Goal: Task Accomplishment & Management: Complete application form

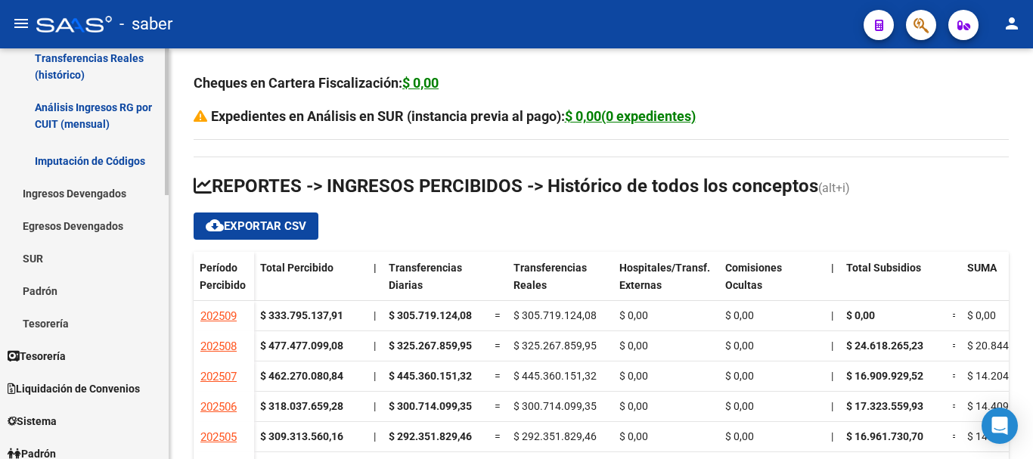
scroll to position [378, 0]
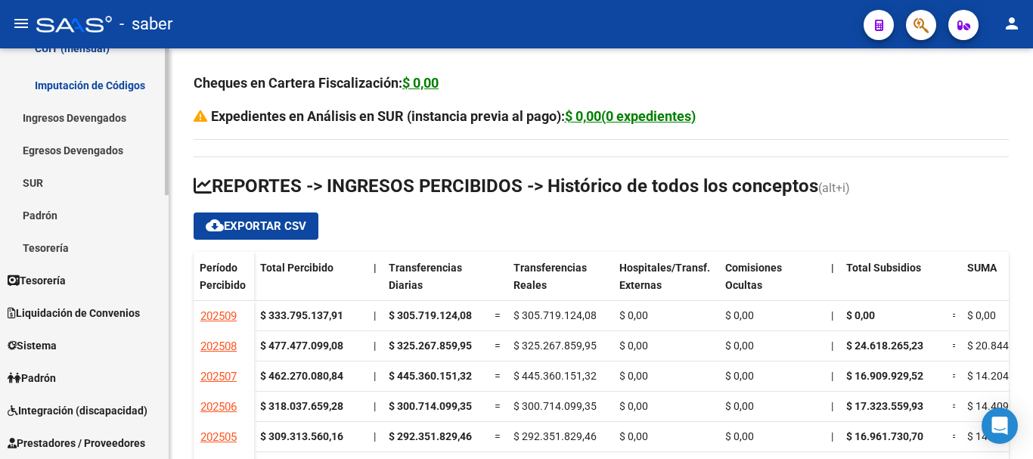
click at [72, 380] on link "Padrón" at bounding box center [84, 377] width 169 height 33
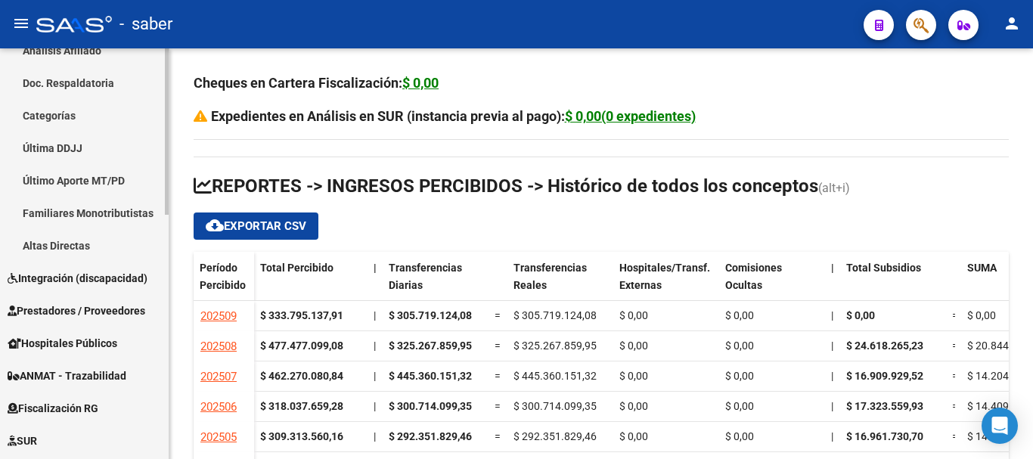
scroll to position [529, 0]
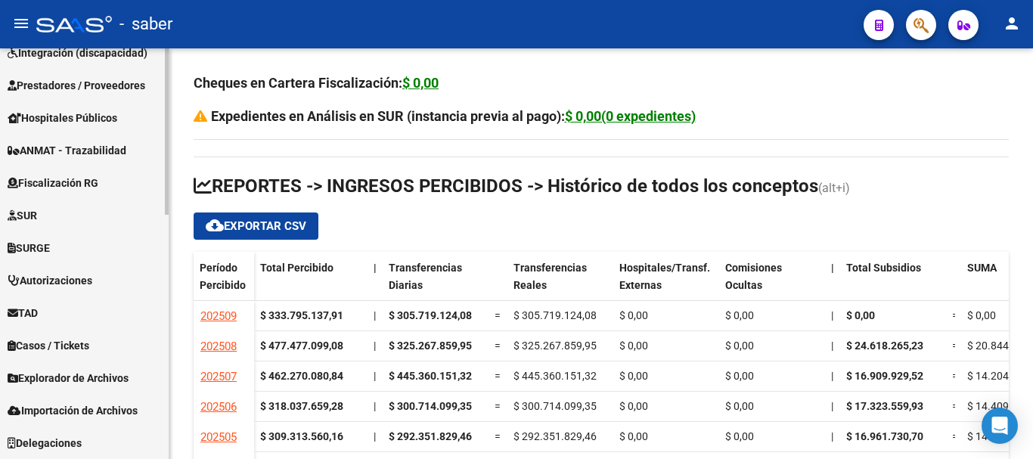
click at [73, 379] on span "Explorador de Archivos" at bounding box center [68, 378] width 121 height 17
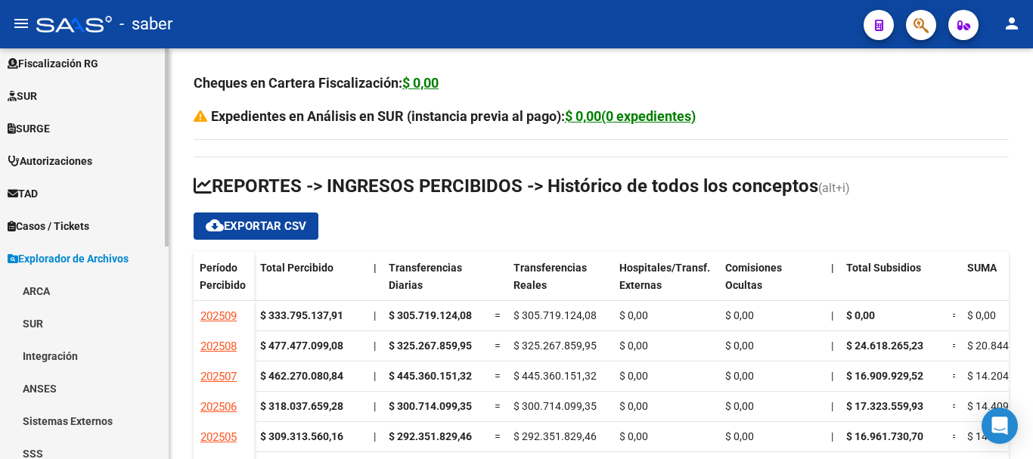
scroll to position [397, 0]
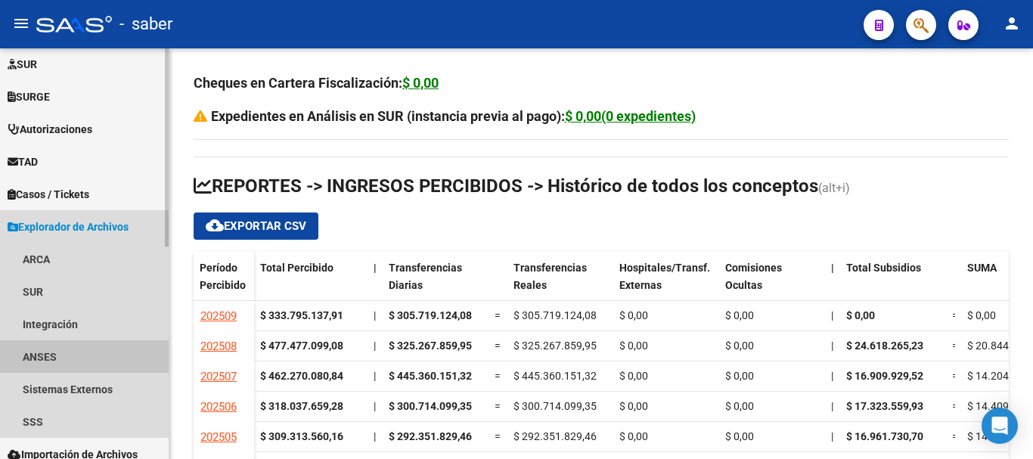
click at [57, 360] on link "ANSES" at bounding box center [84, 356] width 169 height 33
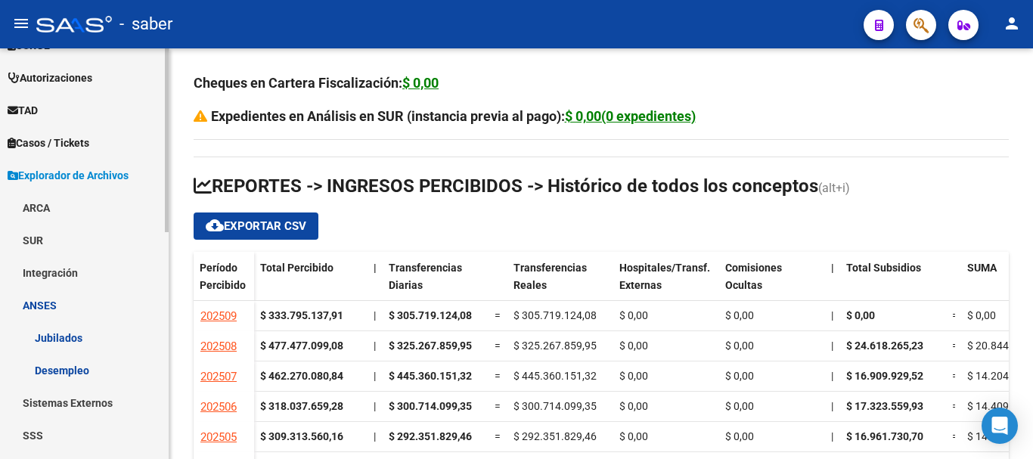
scroll to position [506, 0]
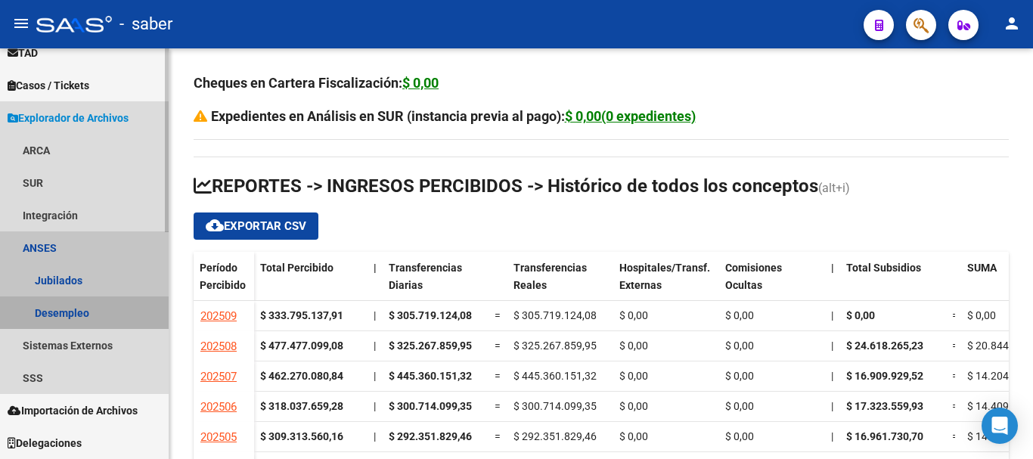
click at [51, 311] on link "Desempleo" at bounding box center [84, 312] width 169 height 33
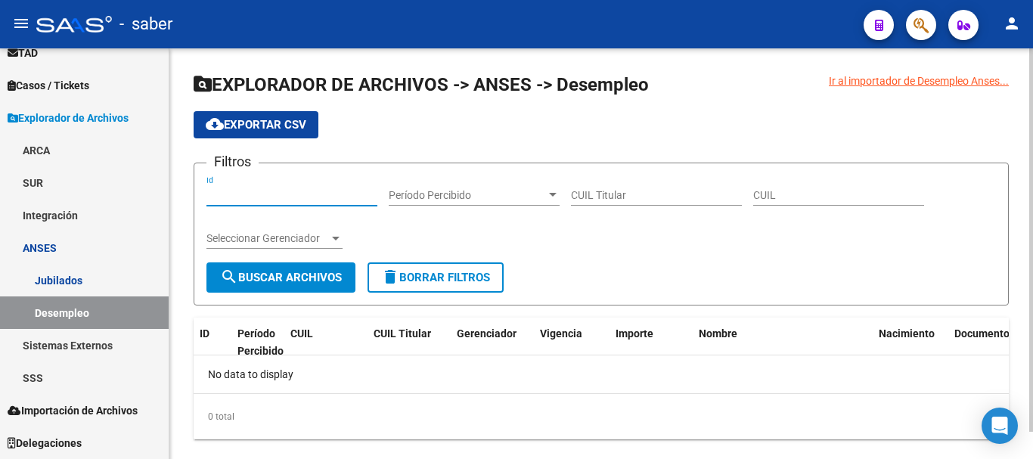
click at [281, 200] on input "Id" at bounding box center [291, 195] width 171 height 13
click at [283, 238] on span "Seleccionar Gerenciador" at bounding box center [267, 238] width 122 height 13
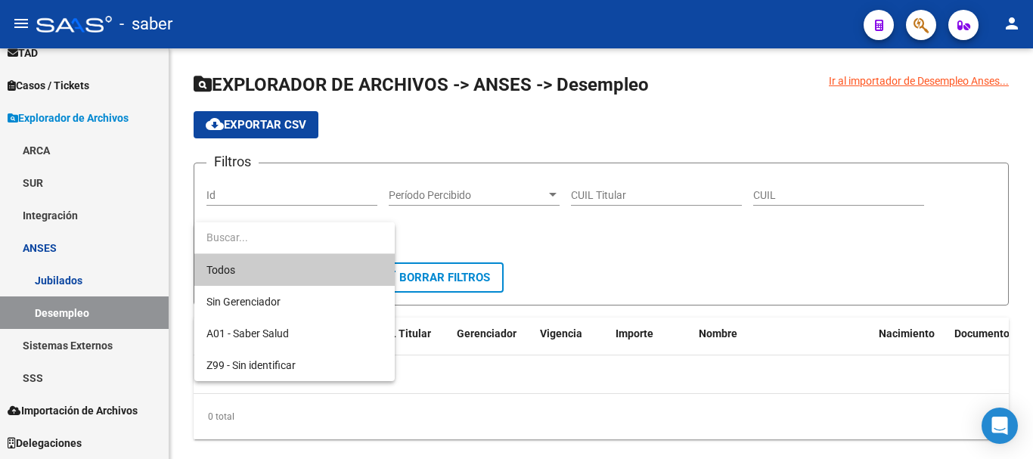
click at [271, 268] on span "Todos" at bounding box center [294, 270] width 176 height 32
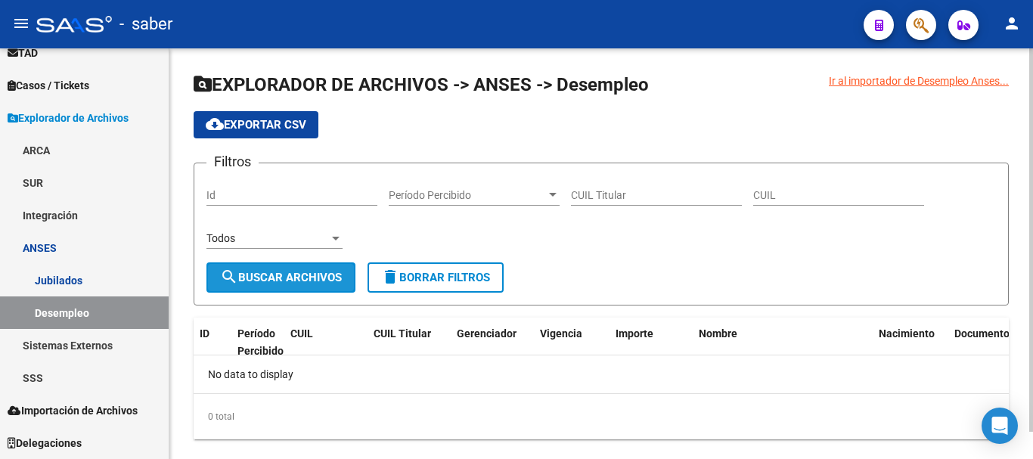
click at [274, 290] on button "search Buscar Archivos" at bounding box center [280, 277] width 149 height 30
click at [908, 85] on div "Ir al importador de Desempleo Anses..." at bounding box center [919, 81] width 180 height 17
click at [951, 85] on div "Ir al importador de Desempleo Anses..." at bounding box center [919, 81] width 180 height 17
click at [845, 80] on div "Ir al importador de Desempleo Anses..." at bounding box center [919, 81] width 180 height 17
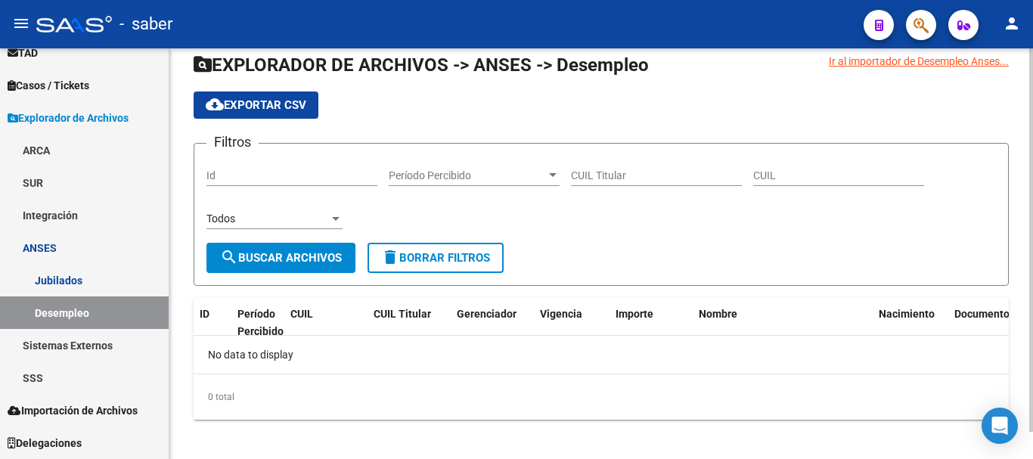
scroll to position [29, 0]
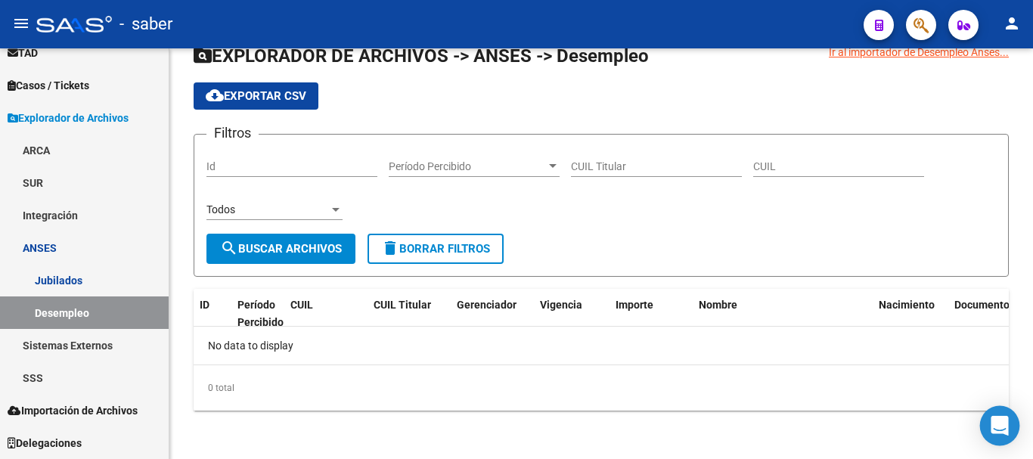
click at [1009, 424] on div "Open Intercom Messenger" at bounding box center [1000, 426] width 40 height 40
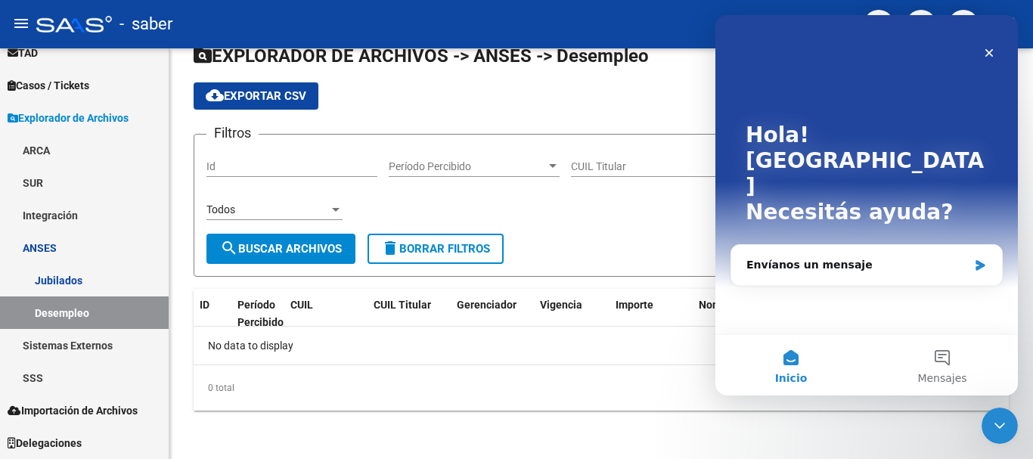
scroll to position [0, 0]
click at [996, 56] on div "Cerrar" at bounding box center [988, 52] width 27 height 27
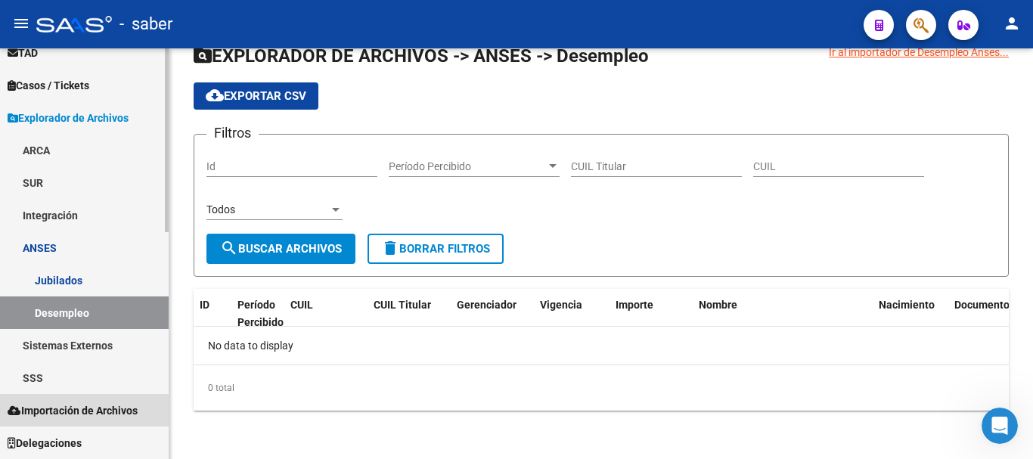
click at [126, 408] on span "Importación de Archivos" at bounding box center [73, 410] width 130 height 17
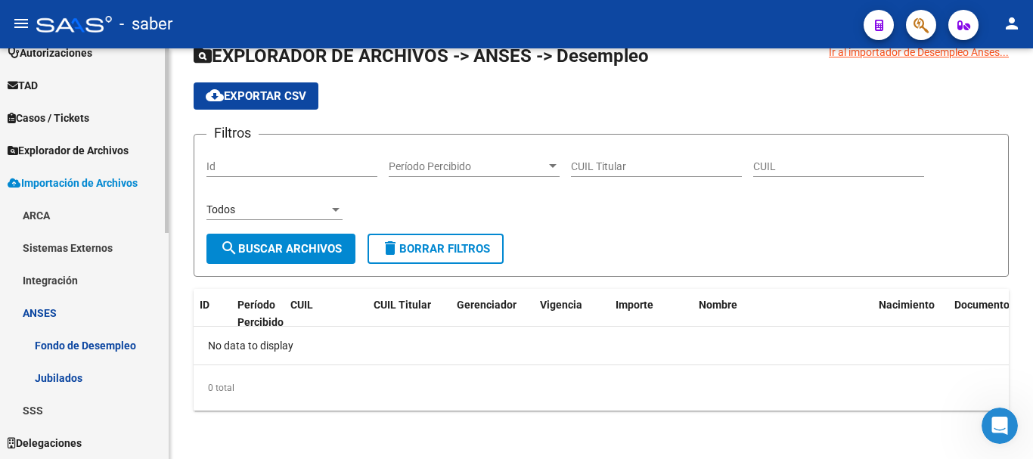
scroll to position [473, 0]
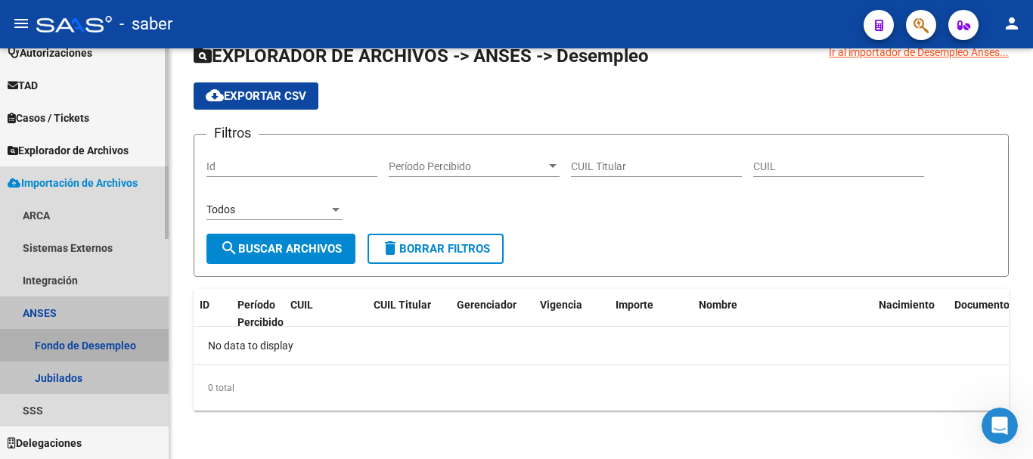
click at [61, 347] on link "Fondo de Desempleo" at bounding box center [84, 345] width 169 height 33
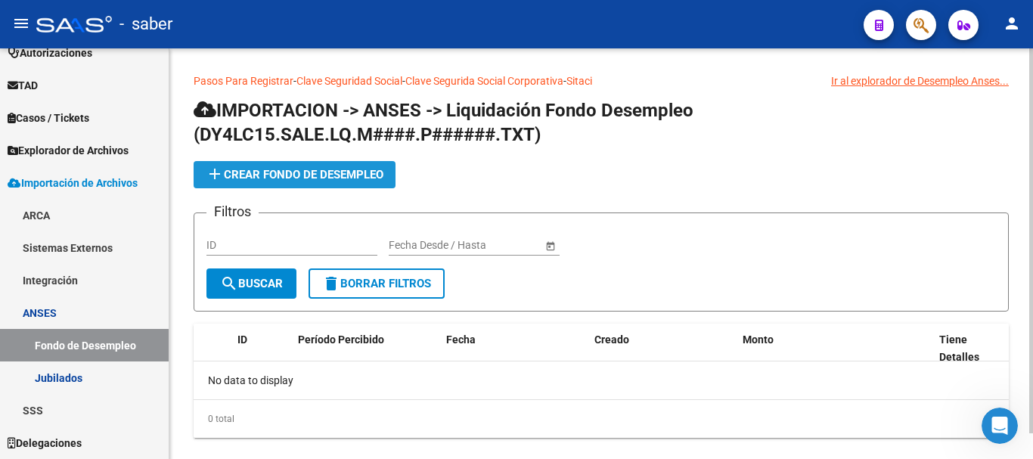
click at [234, 169] on span "add Crear Fondo de Desempleo" at bounding box center [295, 175] width 178 height 14
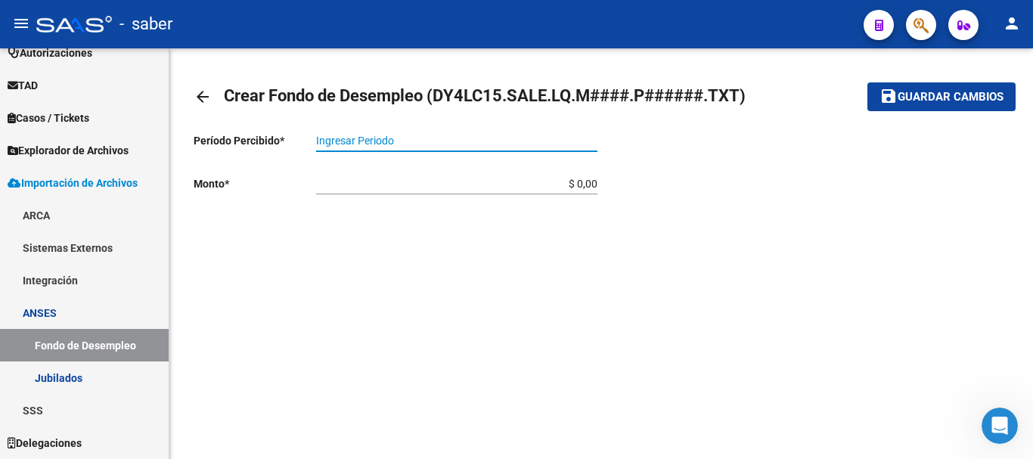
click at [379, 140] on input "Ingresar Periodo" at bounding box center [456, 141] width 281 height 13
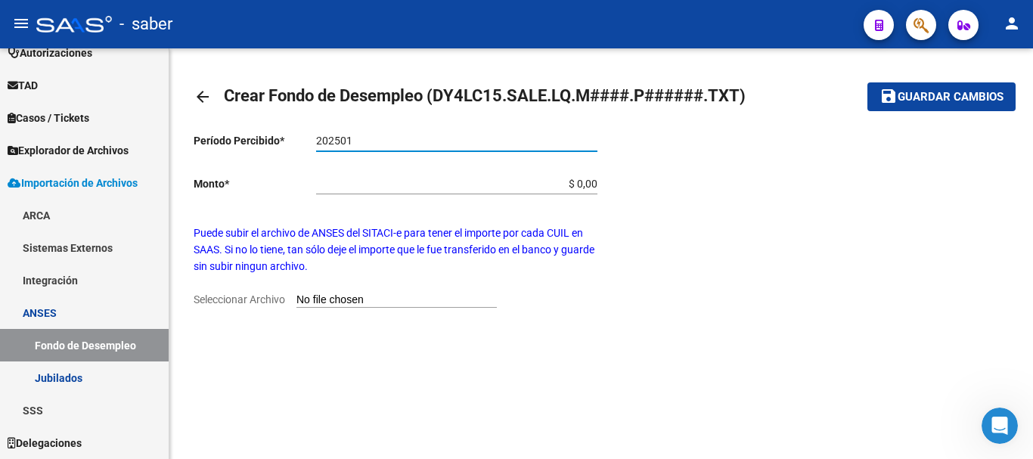
type input "202501"
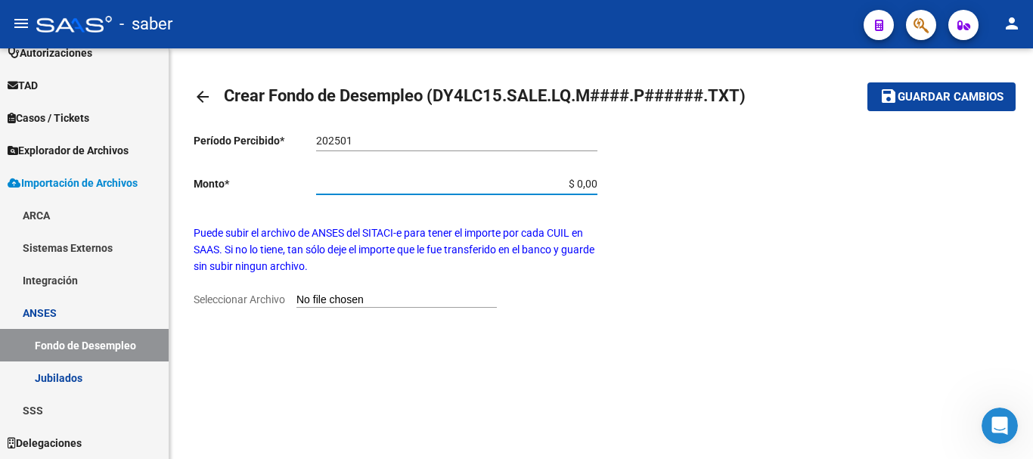
click at [513, 182] on input "$ 0,00" at bounding box center [456, 184] width 281 height 13
